Goal: Task Accomplishment & Management: Use online tool/utility

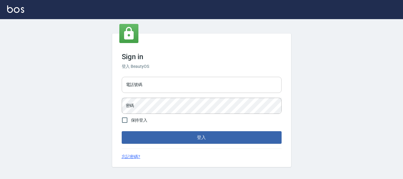
click at [167, 79] on div "Sign in 登入 BeautyOS 電話號碼 電話號碼 密碼 密碼 保持登入 登入 忘記密碼?" at bounding box center [201, 99] width 179 height 133
drag, startPoint x: 172, startPoint y: 82, endPoint x: 173, endPoint y: 85, distance: 3.3
click at [172, 82] on input "電話號碼" at bounding box center [202, 85] width 160 height 16
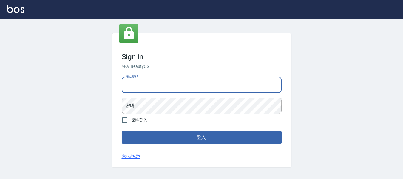
type input "82951313"
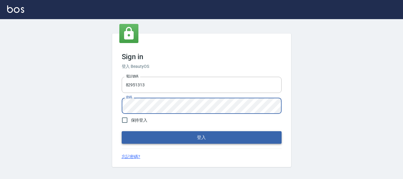
click at [176, 137] on button "登入" at bounding box center [202, 137] width 160 height 13
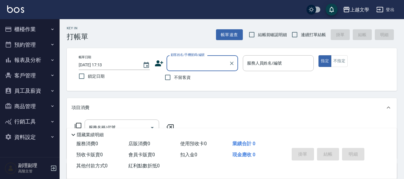
drag, startPoint x: 167, startPoint y: 75, endPoint x: 193, endPoint y: 77, distance: 26.3
click at [167, 75] on input "不留客資" at bounding box center [168, 77] width 13 height 13
checkbox input "true"
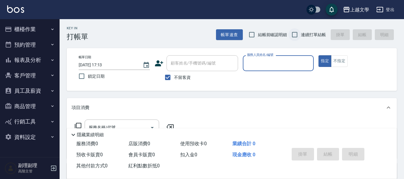
click at [292, 30] on input "連續打單結帳" at bounding box center [295, 34] width 13 height 13
checkbox input "true"
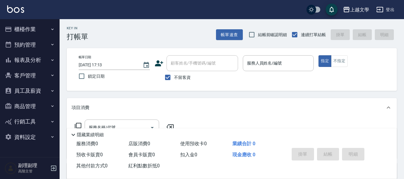
click at [287, 74] on p at bounding box center [278, 74] width 71 height 6
click at [269, 59] on input "服務人員姓名/編號" at bounding box center [279, 63] width 66 height 10
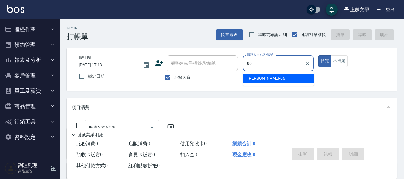
type input "佳珍-06"
type button "true"
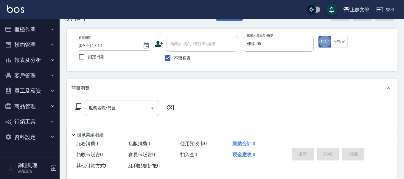
scroll to position [30, 0]
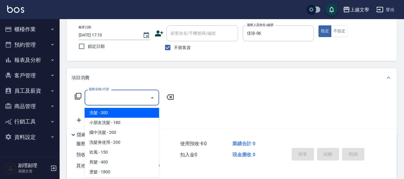
click at [102, 99] on input "服務名稱/代號" at bounding box center [117, 97] width 60 height 10
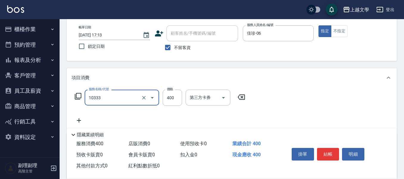
type input "舒暢洗髮(10333)"
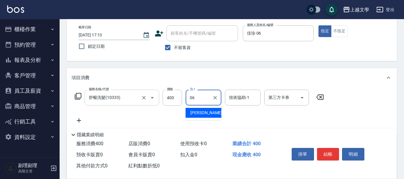
type input "佳珍-06"
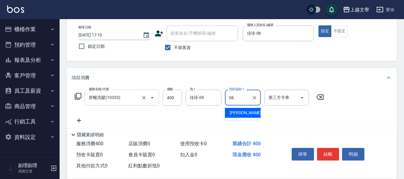
type input "佳珍-06"
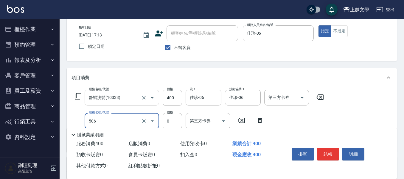
type input "包護使用(506)"
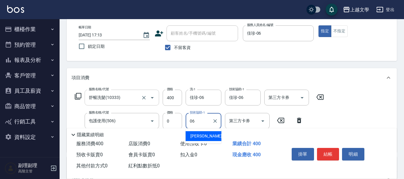
type input "佳珍-06"
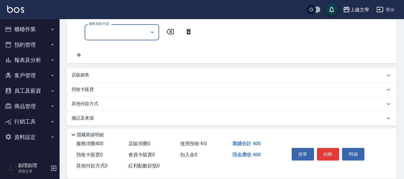
scroll to position [146, 0]
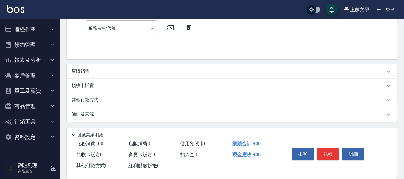
click at [81, 70] on p "店販銷售" at bounding box center [81, 71] width 18 height 6
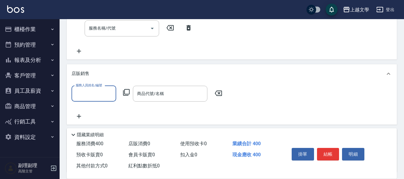
scroll to position [0, 0]
type input "佳珍-06"
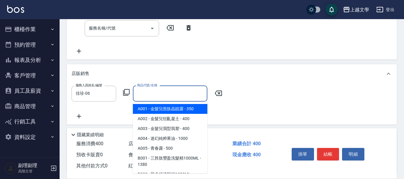
click at [170, 92] on input "商品代號/名稱" at bounding box center [170, 93] width 69 height 10
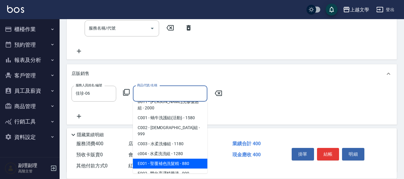
scroll to position [209, 0]
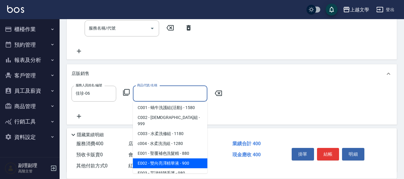
click at [190, 158] on span "E002 - 雙向亮澤精華液 - 900" at bounding box center [170, 163] width 75 height 10
type input "雙向[PERSON_NAME]精華液"
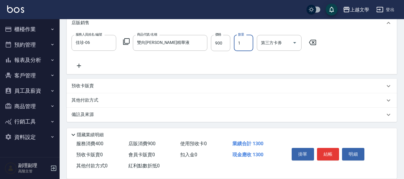
scroll to position [197, 0]
click at [93, 98] on p "其他付款方式" at bounding box center [87, 100] width 30 height 7
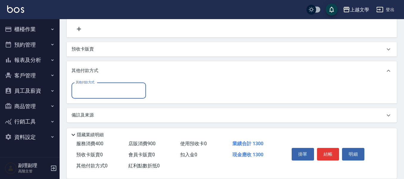
scroll to position [234, 0]
click at [98, 92] on input "其他付款方式" at bounding box center [108, 89] width 69 height 10
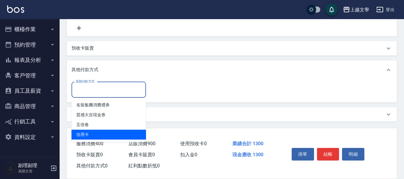
click at [89, 134] on span "信用卡" at bounding box center [109, 134] width 75 height 10
type input "信用卡"
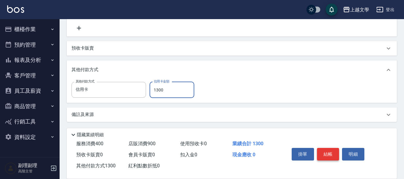
type input "1300"
click at [319, 151] on button "結帳" at bounding box center [328, 154] width 22 height 13
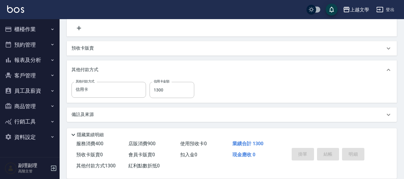
type input "2025/09/06 17:14"
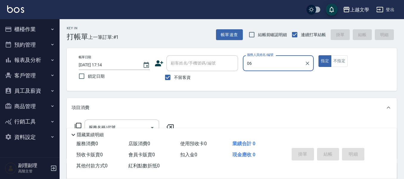
type input "佳珍-06"
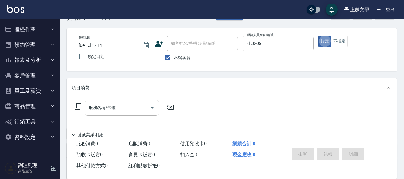
scroll to position [30, 0]
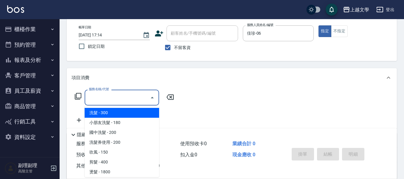
click at [125, 96] on input "服務名稱/代號" at bounding box center [117, 97] width 60 height 10
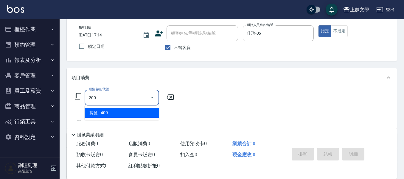
type input "剪髮(200)"
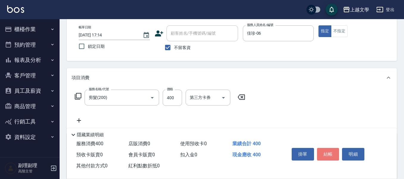
drag, startPoint x: 334, startPoint y: 152, endPoint x: 343, endPoint y: 149, distance: 9.4
click at [333, 152] on button "結帳" at bounding box center [328, 154] width 22 height 13
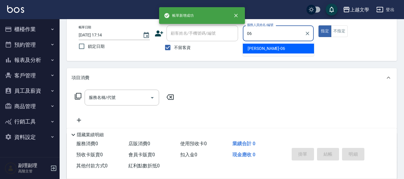
type input "佳珍-06"
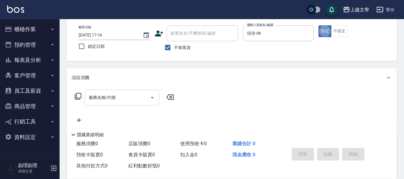
click at [140, 95] on input "服務名稱/代號" at bounding box center [117, 97] width 60 height 10
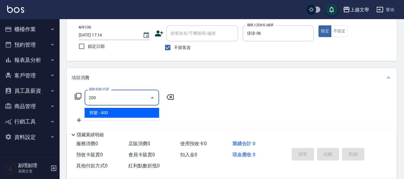
type input "剪髮(200)"
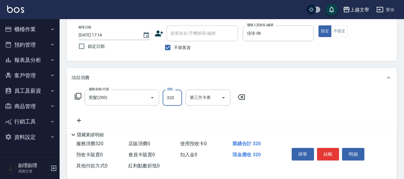
type input "320"
click at [329, 154] on button "結帳" at bounding box center [328, 154] width 22 height 13
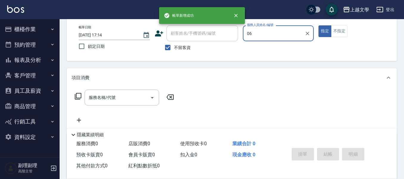
type input "佳珍-06"
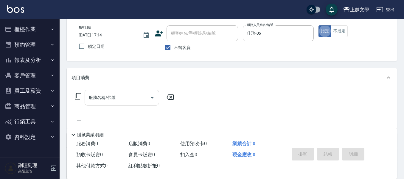
click at [98, 101] on input "服務名稱/代號" at bounding box center [117, 97] width 60 height 10
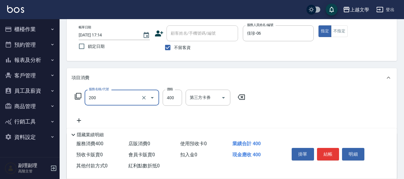
type input "剪髮(200)"
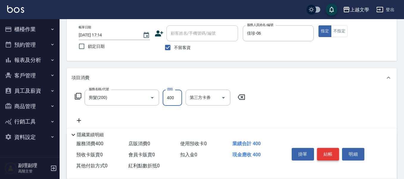
click at [324, 149] on button "結帳" at bounding box center [328, 154] width 22 height 13
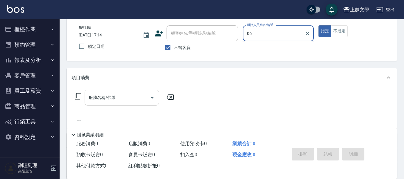
type input "佳珍-06"
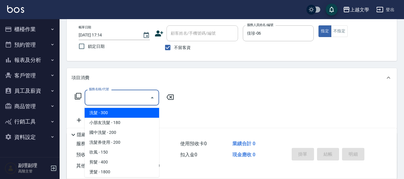
click at [125, 100] on input "服務名稱/代號" at bounding box center [117, 97] width 60 height 10
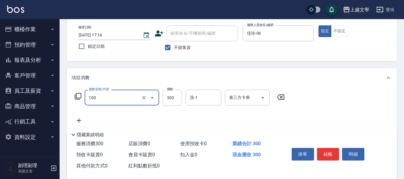
type input "洗髮(100)"
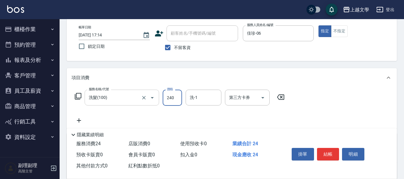
type input "240"
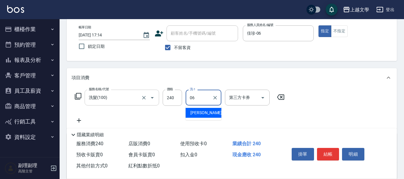
type input "佳珍-06"
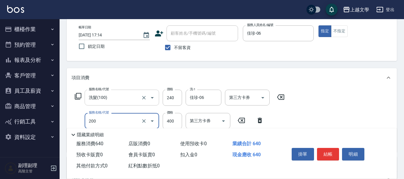
type input "剪髮(200)"
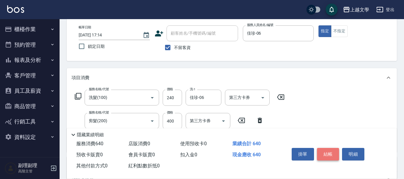
click at [325, 148] on button "結帳" at bounding box center [328, 154] width 22 height 13
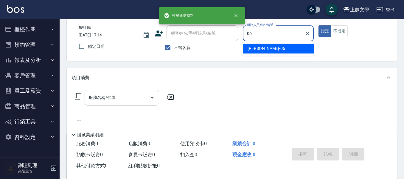
type input "佳珍-06"
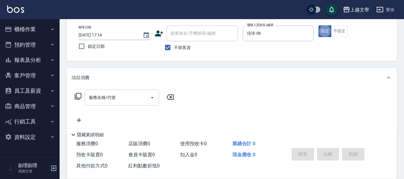
click at [101, 96] on input "服務名稱/代號" at bounding box center [117, 97] width 60 height 10
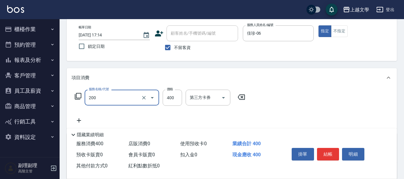
type input "剪髮(200)"
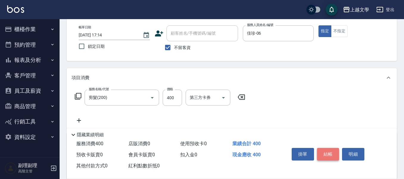
click at [328, 148] on button "結帳" at bounding box center [328, 154] width 22 height 13
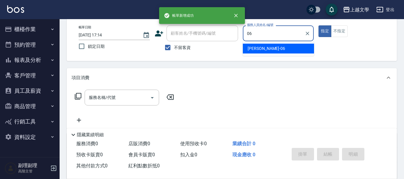
type input "佳珍-06"
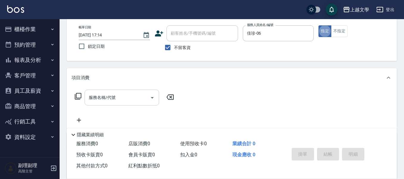
click at [132, 104] on div "服務名稱/代號" at bounding box center [122, 97] width 75 height 16
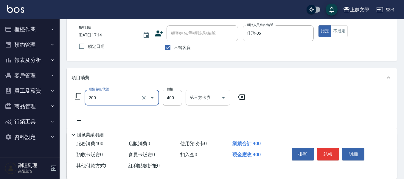
type input "剪髮(200)"
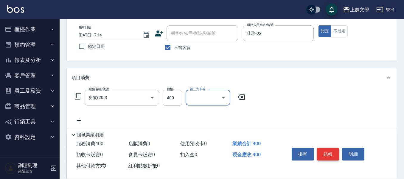
click at [332, 154] on button "結帳" at bounding box center [328, 154] width 22 height 13
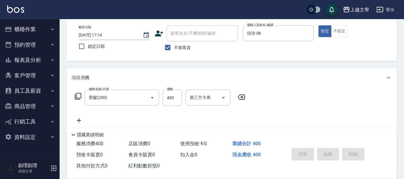
type input "2025/09/06 17:15"
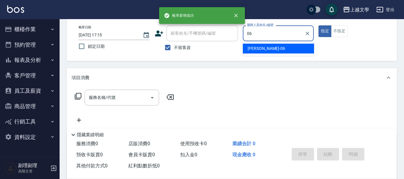
type input "佳珍-06"
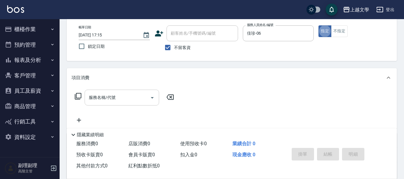
click at [112, 96] on input "服務名稱/代號" at bounding box center [117, 97] width 60 height 10
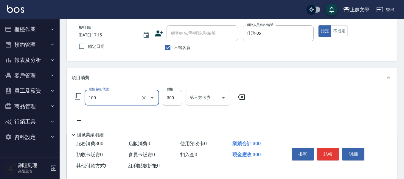
type input "洗髮(100)"
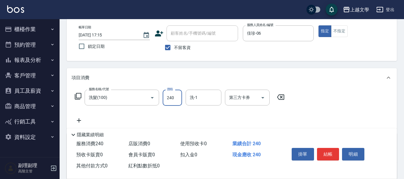
type input "240"
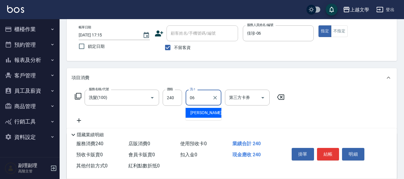
type input "佳珍-06"
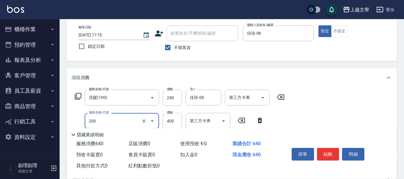
type input "剪髮(200)"
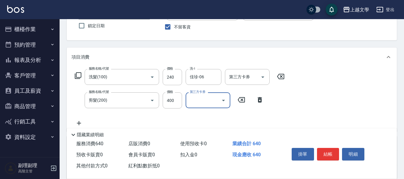
scroll to position [60, 0]
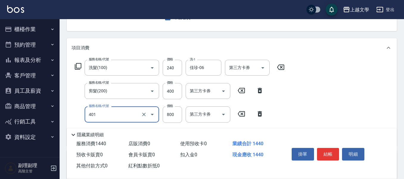
type input "補染(401)"
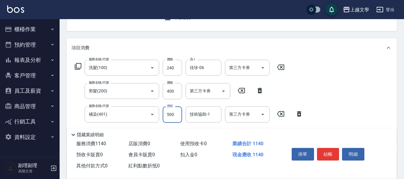
type input "500"
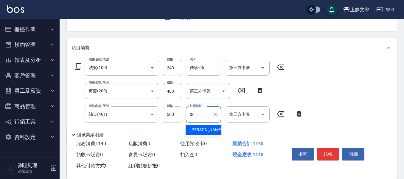
type input "佳珍-06"
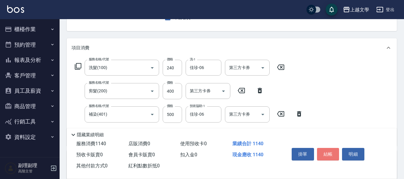
click at [335, 150] on button "結帳" at bounding box center [328, 154] width 22 height 13
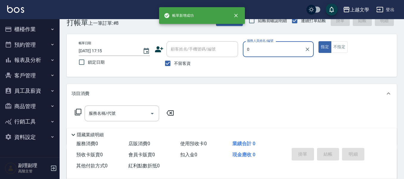
scroll to position [0, 0]
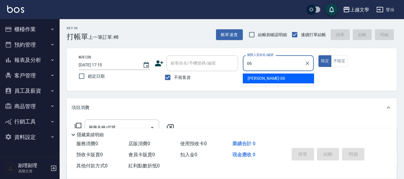
type input "佳珍-06"
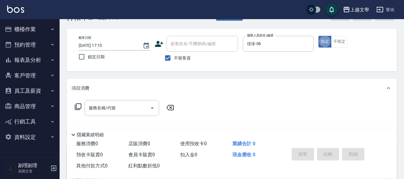
scroll to position [30, 0]
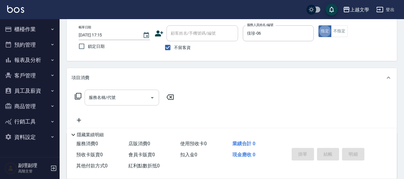
click at [113, 97] on input "服務名稱/代號" at bounding box center [117, 97] width 60 height 10
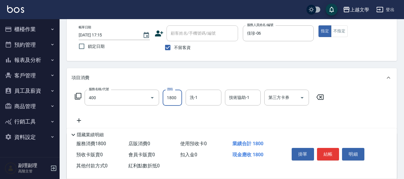
type input "染髮(400)"
type input "2000"
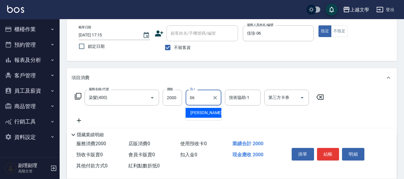
type input "佳珍-06"
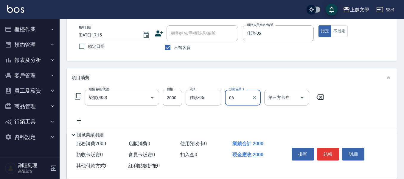
type input "佳珍-06"
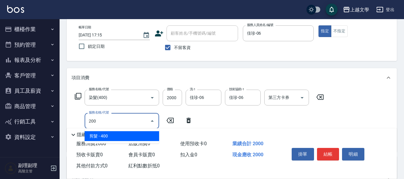
type input "剪髮(200)"
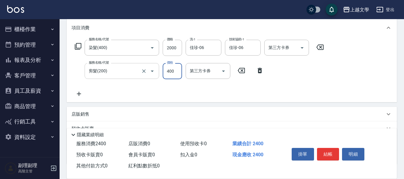
scroll to position [89, 0]
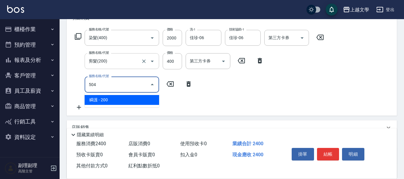
type input "瞬護(504)"
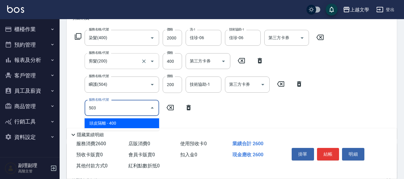
type input "頭皮隔離(503)"
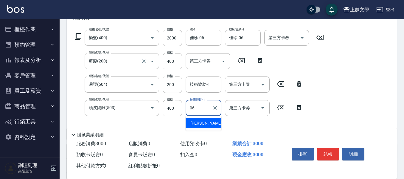
type input "佳珍-06"
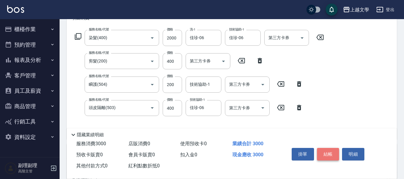
click at [329, 149] on button "結帳" at bounding box center [328, 154] width 22 height 13
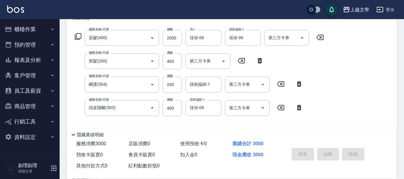
scroll to position [0, 0]
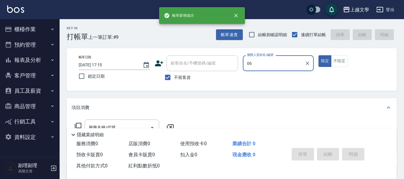
type input "佳珍-06"
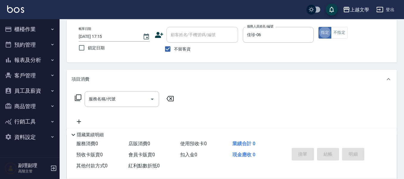
scroll to position [30, 0]
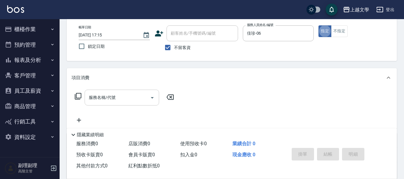
drag, startPoint x: 124, startPoint y: 104, endPoint x: 127, endPoint y: 101, distance: 4.7
click at [124, 104] on div "服務名稱/代號" at bounding box center [122, 97] width 75 height 16
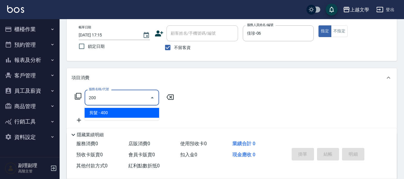
type input "剪髮(200)"
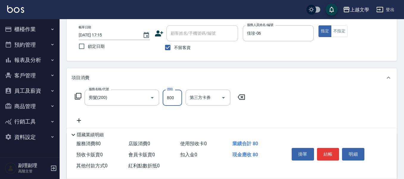
type input "800"
click at [326, 154] on button "結帳" at bounding box center [328, 154] width 22 height 13
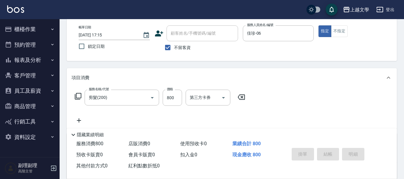
type input "2025/09/06 17:16"
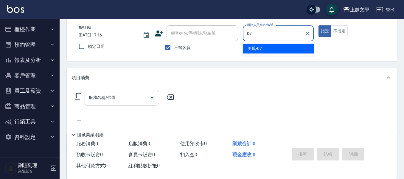
type input "美鳳-07"
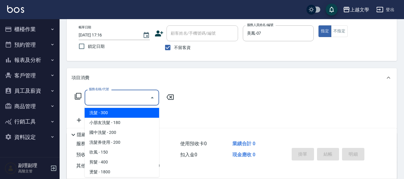
click at [120, 98] on input "服務名稱/代號" at bounding box center [117, 97] width 60 height 10
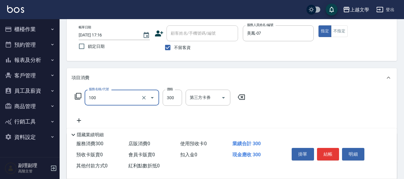
type input "洗髮(100)"
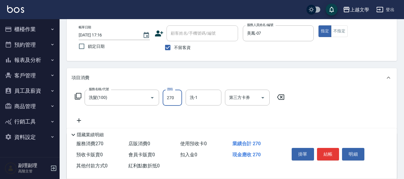
type input "270"
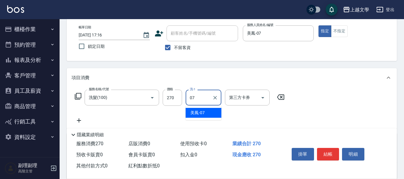
type input "美鳳-07"
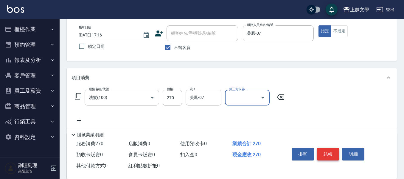
click at [327, 153] on button "結帳" at bounding box center [328, 154] width 22 height 13
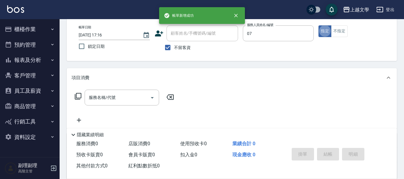
type input "美鳳-07"
click at [338, 32] on button "不指定" at bounding box center [339, 31] width 17 height 12
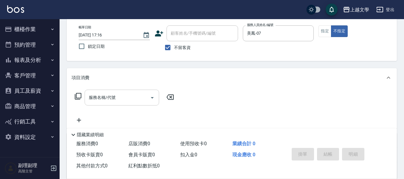
click at [121, 92] on div "服務名稱/代號" at bounding box center [122, 97] width 75 height 16
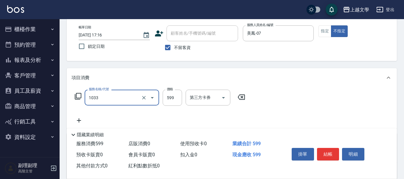
type input "深層洗髮(1033)"
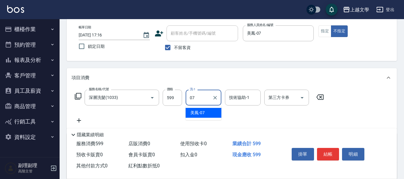
type input "美鳳-07"
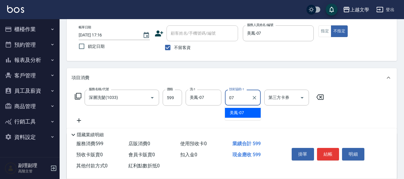
type input "美鳳-07"
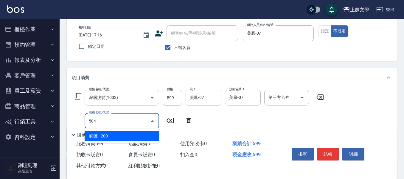
type input "瞬護(504)"
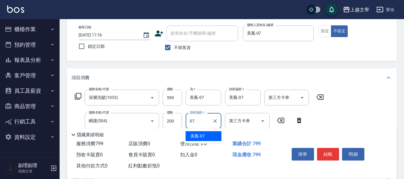
type input "美鳳-07"
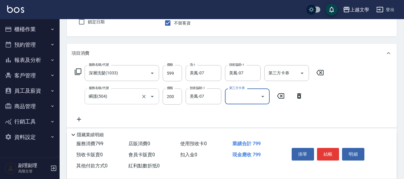
scroll to position [89, 0]
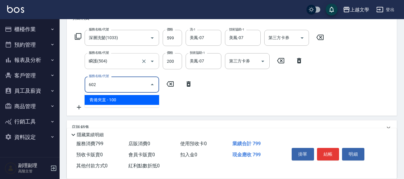
type input "青捲夾直(602)"
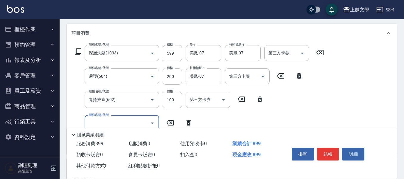
scroll to position [127, 0]
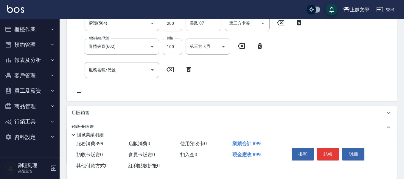
click at [88, 110] on p "店販銷售" at bounding box center [81, 112] width 18 height 6
type input "美鳳-07"
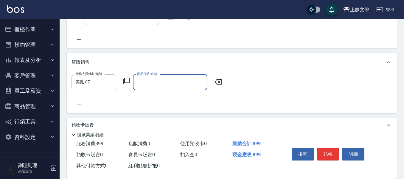
scroll to position [187, 0]
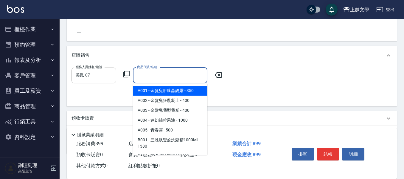
click at [179, 72] on input "商品代號/名稱" at bounding box center [170, 75] width 69 height 10
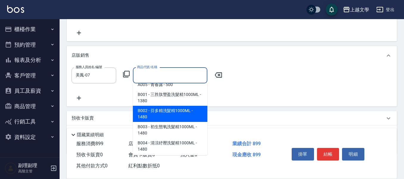
scroll to position [60, 0]
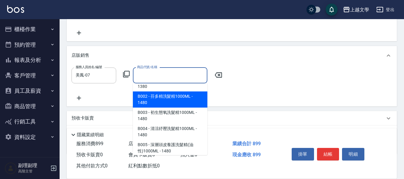
click at [186, 98] on span "B002 - 芬多精洗髮精1000ML - 1480" at bounding box center [170, 99] width 75 height 16
type input "芬多精洗髮精1000ML"
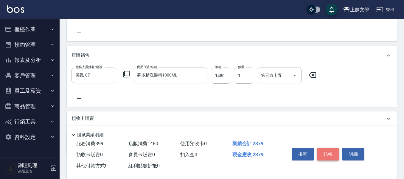
click at [335, 153] on button "結帳" at bounding box center [328, 154] width 22 height 13
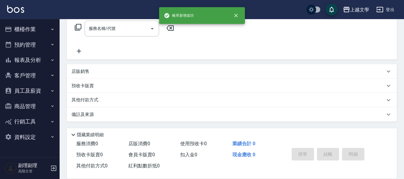
scroll to position [0, 0]
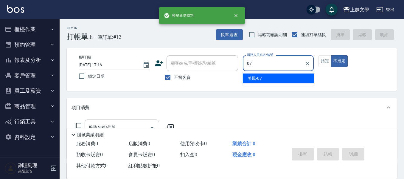
type input "美鳳-07"
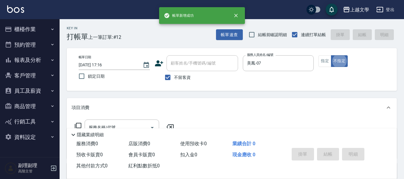
type button "false"
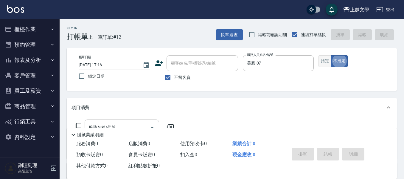
click at [323, 59] on button "指定" at bounding box center [325, 61] width 13 height 12
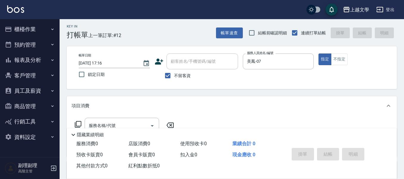
scroll to position [30, 0]
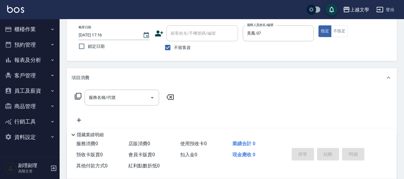
click at [97, 98] on input "服務名稱/代號" at bounding box center [117, 97] width 60 height 10
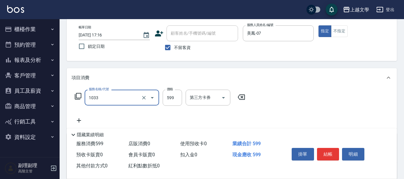
type input "深層洗髮(1033)"
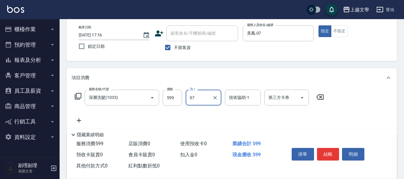
type input "美鳳-07"
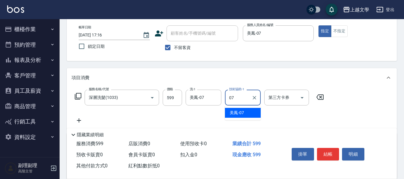
type input "美鳳-07"
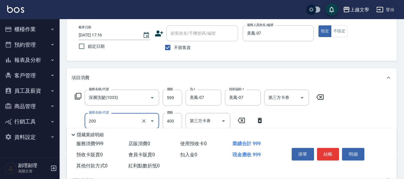
type input "剪髮(200)"
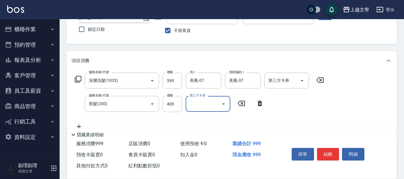
scroll to position [60, 0]
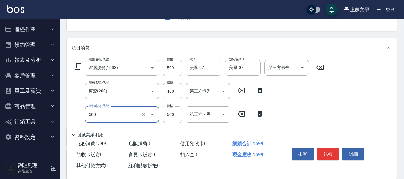
type input "護髮(500)"
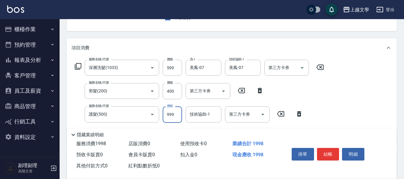
type input "999"
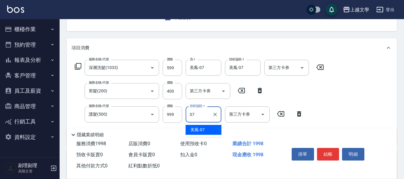
type input "美鳳-07"
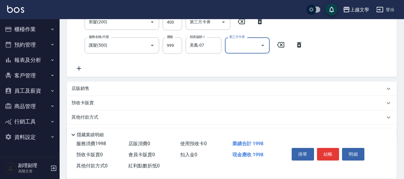
scroll to position [146, 0]
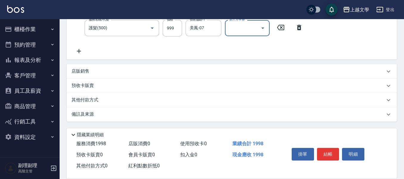
click at [84, 99] on p "其他付款方式" at bounding box center [87, 100] width 30 height 7
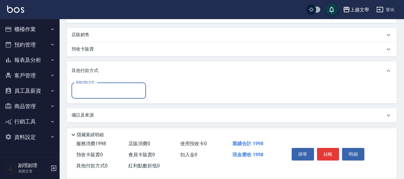
scroll to position [183, 0]
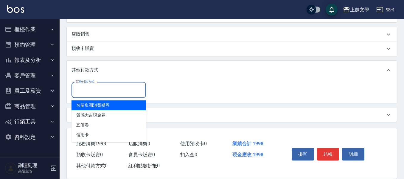
click at [101, 89] on input "其他付款方式" at bounding box center [108, 90] width 69 height 10
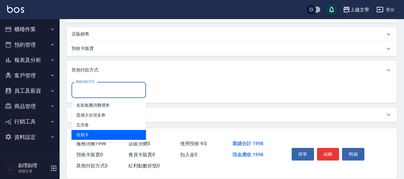
click at [106, 131] on span "信用卡" at bounding box center [109, 135] width 75 height 10
type input "信用卡"
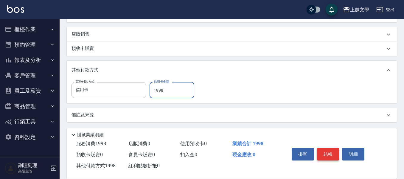
type input "1998"
click at [327, 150] on button "結帳" at bounding box center [328, 154] width 22 height 13
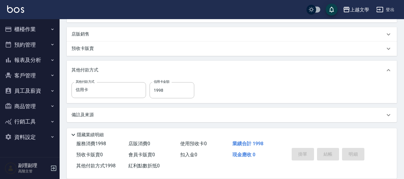
type input "2025/09/06 17:17"
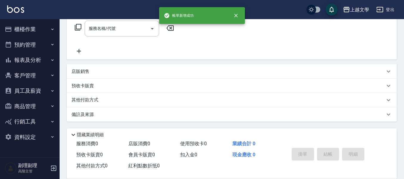
scroll to position [0, 0]
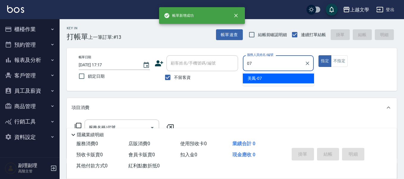
type input "美鳳-07"
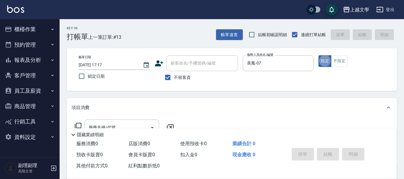
scroll to position [30, 0]
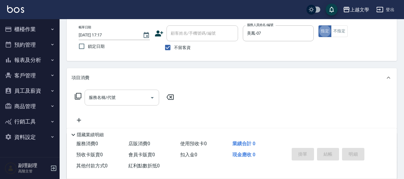
drag, startPoint x: 109, startPoint y: 104, endPoint x: 154, endPoint y: 91, distance: 47.6
click at [109, 104] on div "服務名稱/代號" at bounding box center [122, 97] width 75 height 16
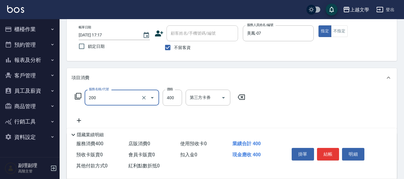
type input "剪髮(200)"
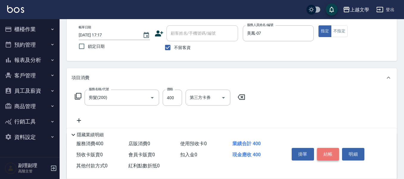
click at [326, 150] on button "結帳" at bounding box center [328, 154] width 22 height 13
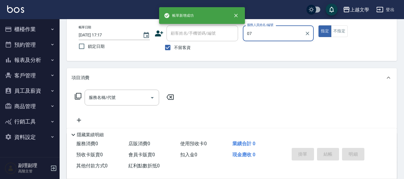
type input "美鳳-07"
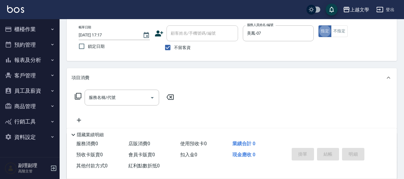
click at [135, 88] on div "服務名稱/代號 服務名稱/代號" at bounding box center [232, 107] width 330 height 41
click at [144, 95] on input "服務名稱/代號" at bounding box center [117, 97] width 60 height 10
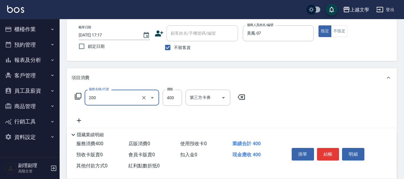
type input "剪髮(200)"
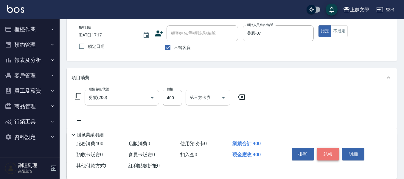
click at [327, 150] on button "結帳" at bounding box center [328, 154] width 22 height 13
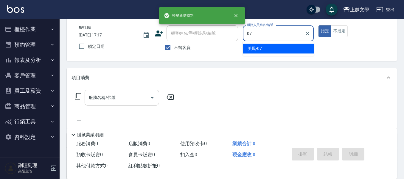
type input "美鳳-07"
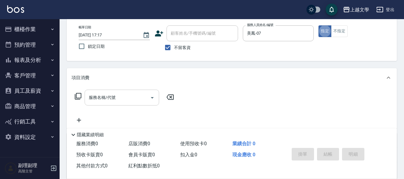
click at [118, 92] on div "服務名稱/代號" at bounding box center [122, 97] width 75 height 16
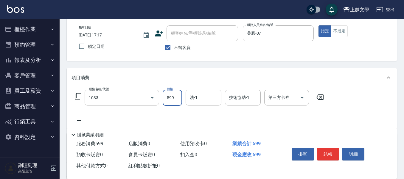
type input "深層洗髮(1033)"
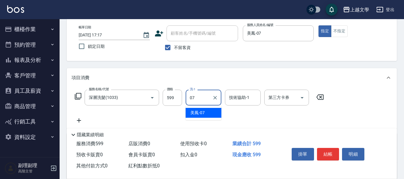
type input "美鳳-07"
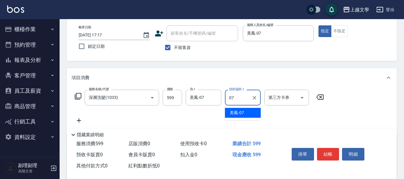
type input "美鳳-07"
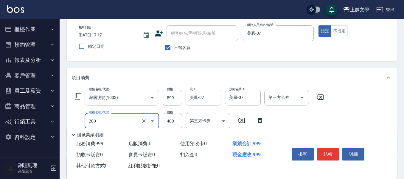
type input "剪髮(200)"
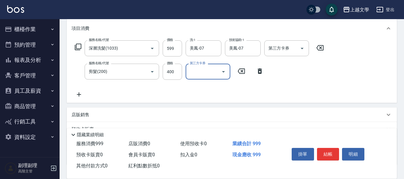
scroll to position [89, 0]
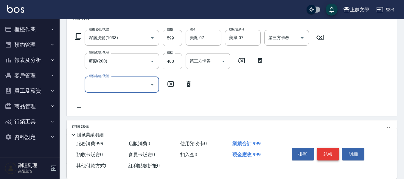
click at [336, 148] on button "結帳" at bounding box center [328, 154] width 22 height 13
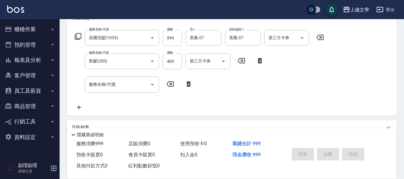
type input "2025/09/06 17:18"
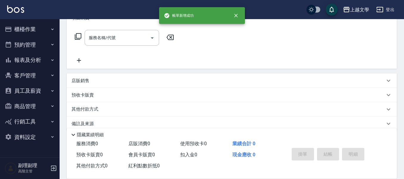
scroll to position [0, 0]
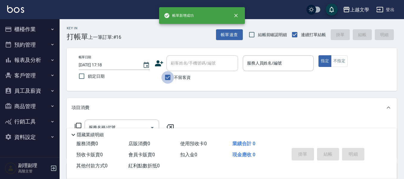
click at [172, 78] on input "不留客資" at bounding box center [168, 77] width 13 height 13
checkbox input "false"
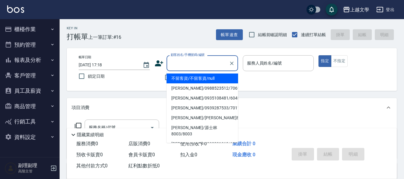
click at [177, 64] on input "顧客姓名/手機號碼/編號" at bounding box center [197, 63] width 57 height 10
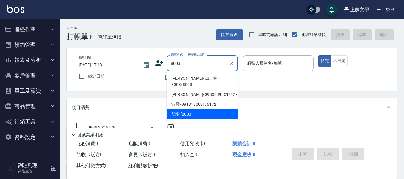
click at [203, 80] on li "源士林/源士林8003/8003" at bounding box center [203, 81] width 72 height 16
type input "源士林/源士林8003/8003"
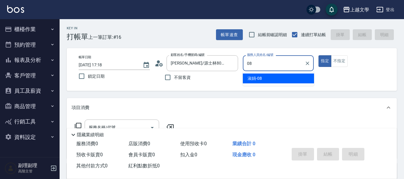
type input "淑娟-08"
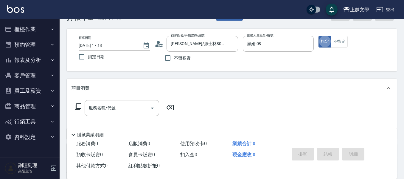
scroll to position [30, 0]
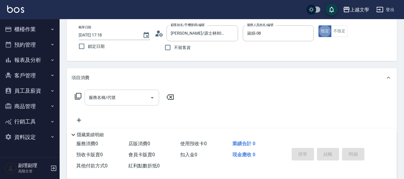
click at [98, 100] on input "服務名稱/代號" at bounding box center [117, 97] width 60 height 10
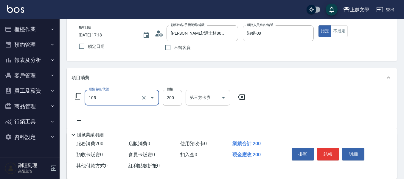
type input "洗髮券使用(105)"
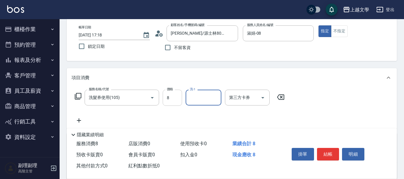
click at [173, 98] on input "8" at bounding box center [172, 97] width 19 height 16
type input "200"
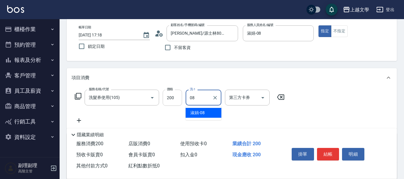
type input "淑娟-08"
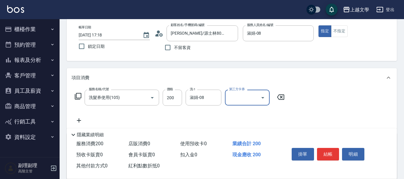
click at [263, 99] on icon "Open" at bounding box center [262, 97] width 7 height 7
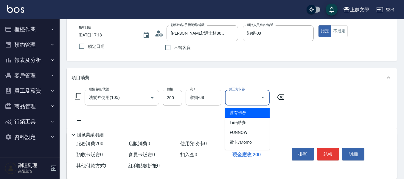
click at [247, 111] on span "舊有卡券" at bounding box center [247, 113] width 45 height 10
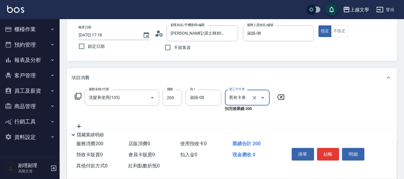
type input "舊有卡券"
click at [324, 150] on button "結帳" at bounding box center [328, 154] width 22 height 13
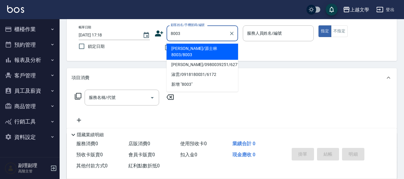
click at [211, 51] on li "源士林/源士林8003/8003" at bounding box center [203, 52] width 72 height 16
type input "源士林/源士林8003/8003"
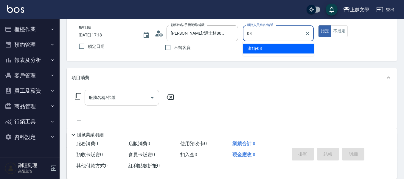
type input "淑娟-08"
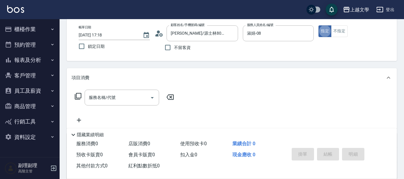
click at [100, 100] on input "服務名稱/代號" at bounding box center [117, 97] width 60 height 10
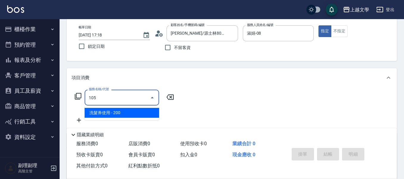
type input "洗髮券使用(105)"
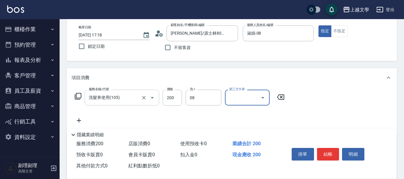
type input "淑娟-08"
click at [260, 98] on icon "Open" at bounding box center [262, 97] width 7 height 7
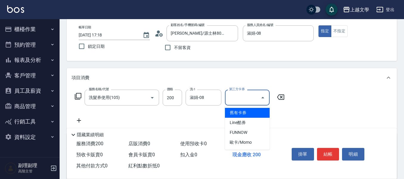
click at [244, 115] on span "舊有卡券" at bounding box center [247, 113] width 45 height 10
type input "舊有卡券"
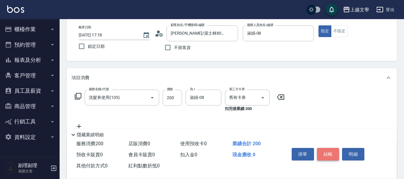
click at [334, 154] on button "結帳" at bounding box center [328, 154] width 22 height 13
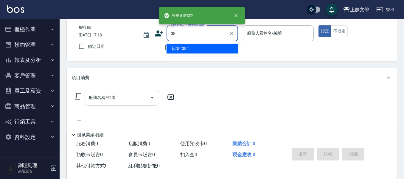
type input "08"
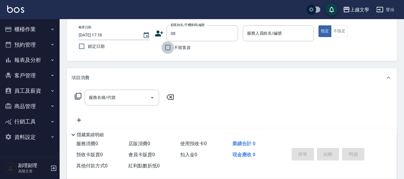
click at [169, 47] on input "不留客資" at bounding box center [168, 47] width 13 height 13
checkbox input "true"
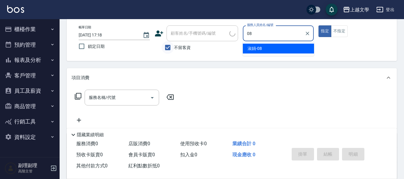
type input "淑娟-08"
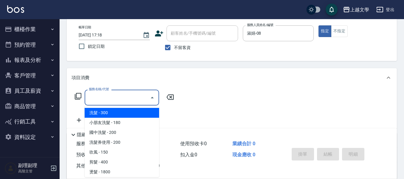
click at [132, 100] on input "服務名稱/代號" at bounding box center [117, 97] width 60 height 10
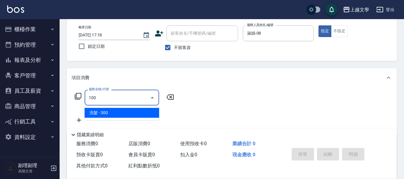
type input "洗髮(100)"
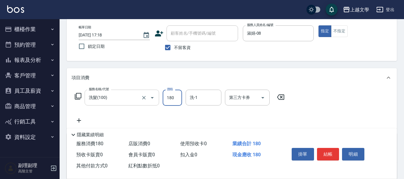
type input "180"
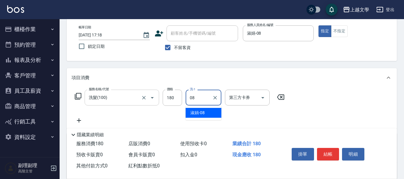
type input "淑娟-08"
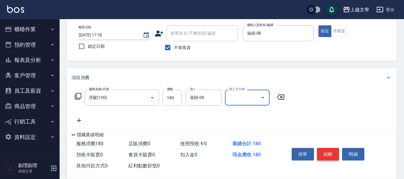
click at [329, 152] on button "結帳" at bounding box center [328, 154] width 22 height 13
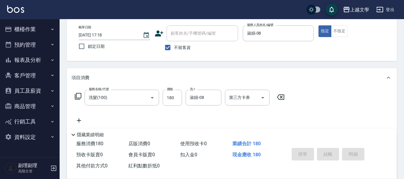
type input "2025/09/06 17:19"
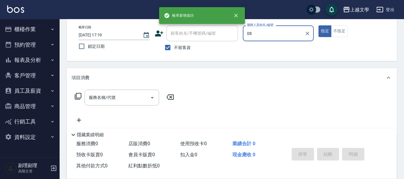
type input "淑娟-08"
click at [119, 97] on input "服務名稱/代號" at bounding box center [117, 97] width 60 height 10
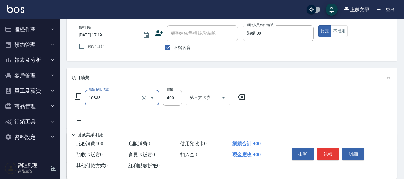
type input "舒暢洗髮(10333)"
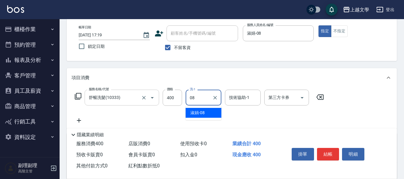
type input "淑娟-08"
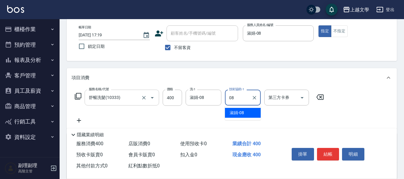
type input "淑娟-08"
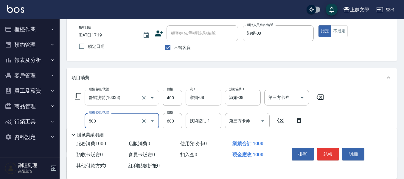
type input "護髮(500)"
type input "1099"
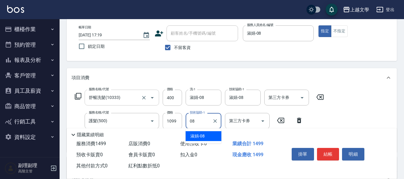
type input "淑娟-08"
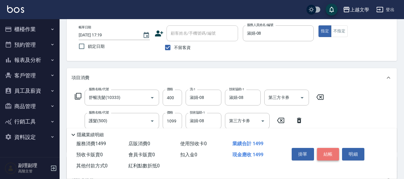
click at [325, 151] on button "結帳" at bounding box center [328, 154] width 22 height 13
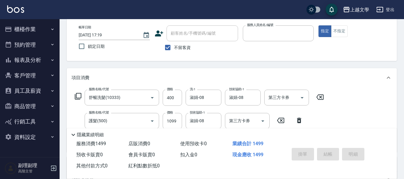
type input "8"
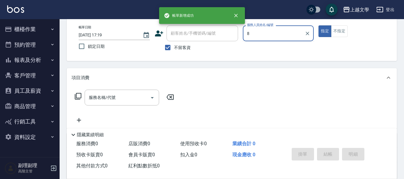
type input "8"
click at [319, 25] on button "指定" at bounding box center [325, 31] width 13 height 12
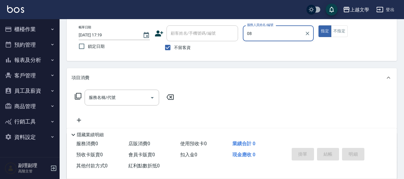
type input "淑娟-08"
click at [108, 96] on input "服務名稱/代號" at bounding box center [117, 97] width 60 height 10
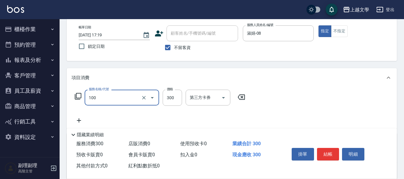
type input "洗髮(100)"
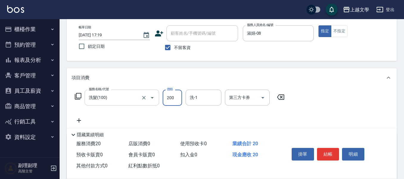
type input "200"
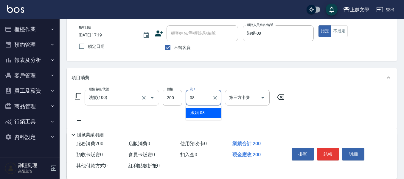
type input "淑娟-08"
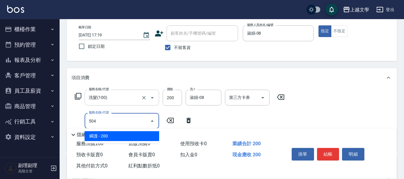
type input "瞬護(504)"
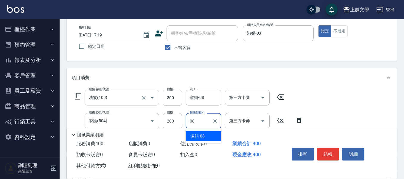
type input "淑娟-08"
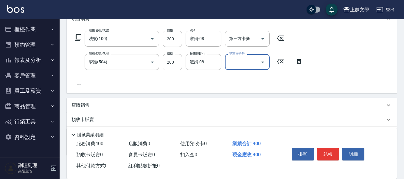
scroll to position [89, 0]
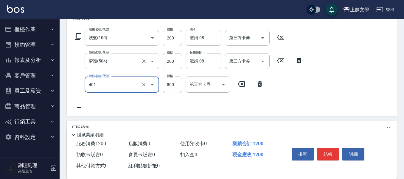
type input "補染(401)"
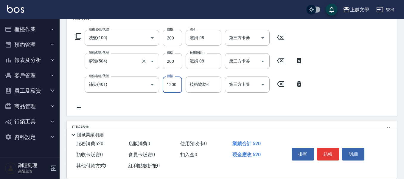
type input "1200"
type input "淑娟-08"
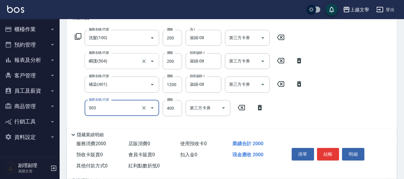
type input "頭皮隔離(503)"
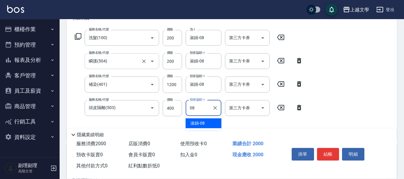
type input "淑娟-08"
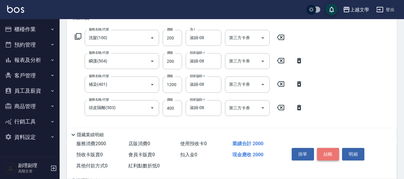
click at [328, 154] on button "結帳" at bounding box center [328, 154] width 22 height 13
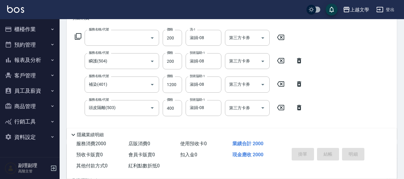
scroll to position [0, 0]
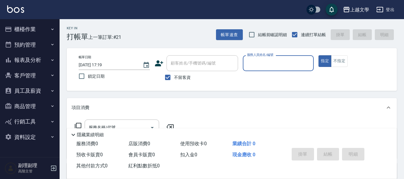
click at [23, 29] on button "櫃檯作業" at bounding box center [29, 29] width 55 height 16
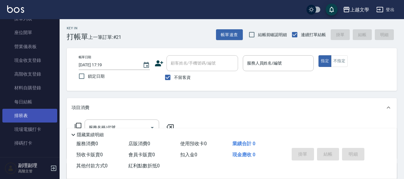
scroll to position [60, 0]
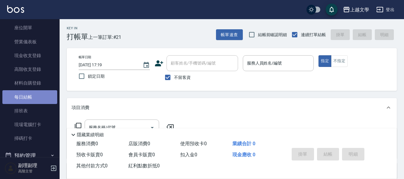
click at [34, 97] on link "每日結帳" at bounding box center [29, 97] width 55 height 14
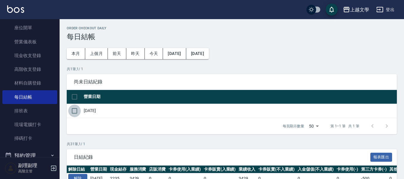
click at [78, 108] on input "checkbox" at bounding box center [74, 110] width 13 height 13
checkbox input "true"
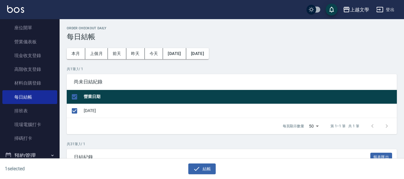
click at [192, 163] on div "結帳" at bounding box center [200, 166] width 200 height 16
click at [193, 166] on icon "button" at bounding box center [196, 168] width 7 height 7
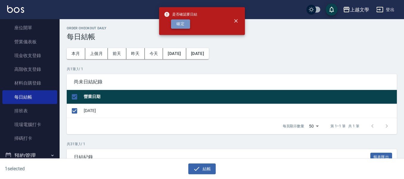
click at [177, 21] on button "確定" at bounding box center [180, 23] width 19 height 9
checkbox input "false"
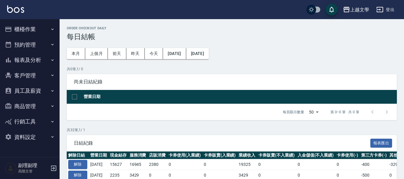
click at [34, 28] on button "櫃檯作業" at bounding box center [29, 29] width 55 height 16
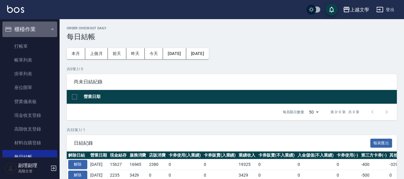
click at [50, 30] on icon "button" at bounding box center [52, 29] width 5 height 5
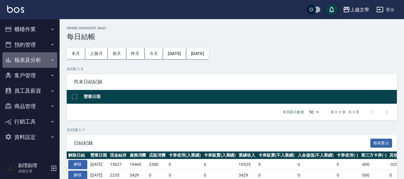
click at [35, 63] on button "報表及分析" at bounding box center [29, 60] width 55 height 16
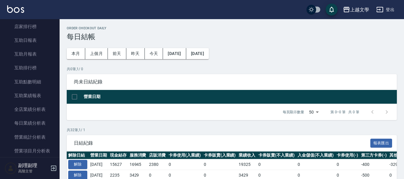
scroll to position [179, 0]
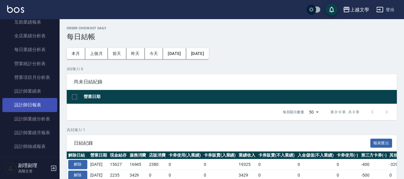
click at [46, 107] on link "設計師日報表" at bounding box center [29, 105] width 55 height 14
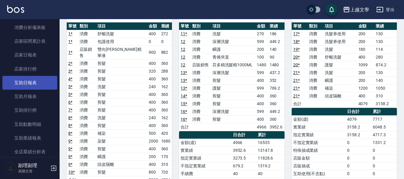
scroll to position [60, 0]
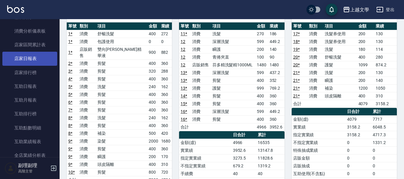
click at [37, 58] on link "店家日報表" at bounding box center [29, 59] width 55 height 14
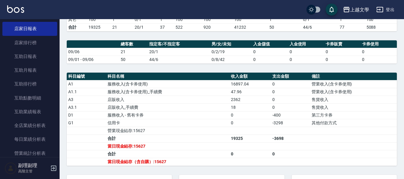
scroll to position [197, 0]
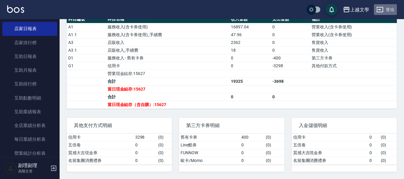
click at [390, 6] on button "登出" at bounding box center [385, 9] width 23 height 11
